Goal: Navigation & Orientation: Find specific page/section

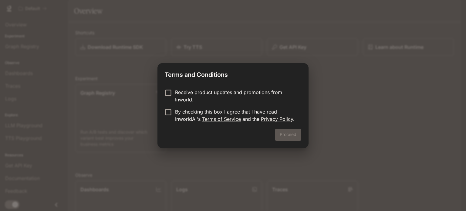
drag, startPoint x: 187, startPoint y: 115, endPoint x: 205, endPoint y: 119, distance: 18.6
click at [187, 115] on p "By checking this box I agree that I have read InworldAI's Terms of Service and …" at bounding box center [235, 115] width 121 height 15
click at [290, 135] on button "Proceed" at bounding box center [288, 135] width 26 height 12
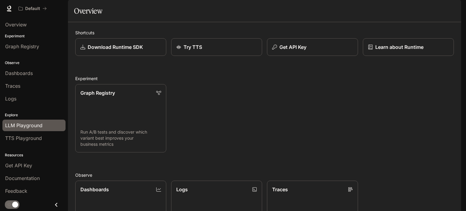
click at [33, 129] on link "LLM Playground" at bounding box center [33, 126] width 63 height 12
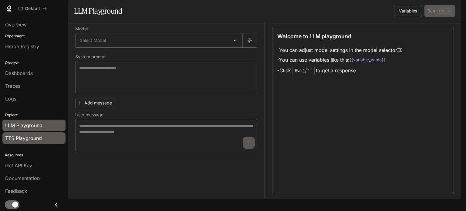
click at [43, 137] on div "TTS Playground" at bounding box center [34, 137] width 58 height 7
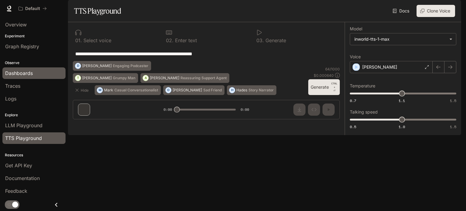
click at [29, 72] on span "Dashboards" at bounding box center [19, 72] width 28 height 7
